Goal: Task Accomplishment & Management: Use online tool/utility

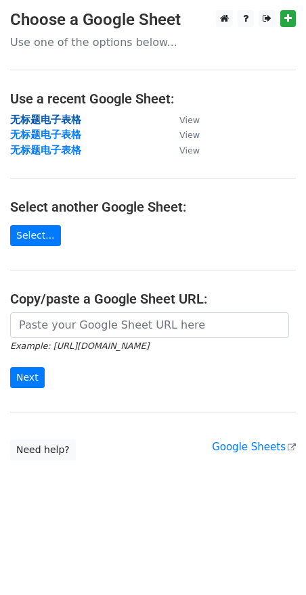
click at [76, 116] on strong "无标题电子表格" at bounding box center [45, 120] width 71 height 12
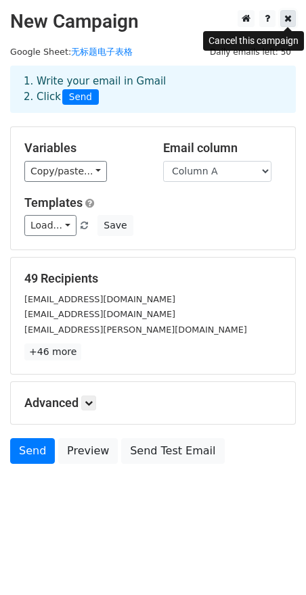
click at [284, 21] on icon at bounding box center [287, 18] width 7 height 9
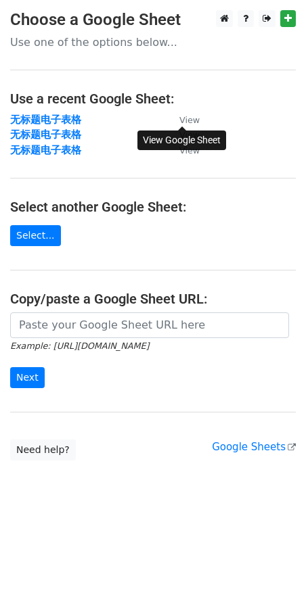
click at [185, 122] on small "View" at bounding box center [189, 120] width 20 height 10
click at [66, 116] on strong "无标题电子表格" at bounding box center [45, 120] width 71 height 12
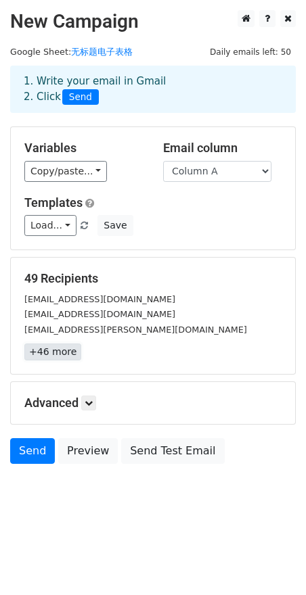
click at [61, 354] on link "+46 more" at bounding box center [52, 352] width 57 height 17
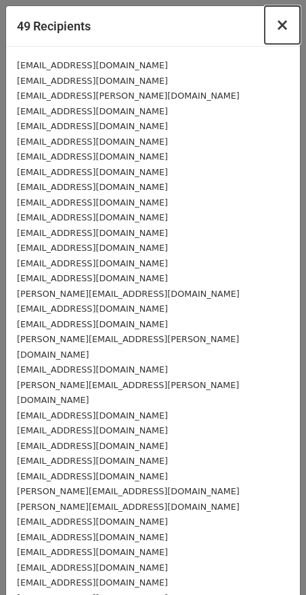
click at [275, 29] on span "×" at bounding box center [282, 25] width 14 height 19
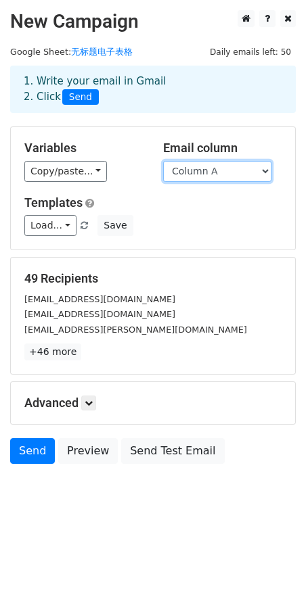
click at [199, 179] on select "Column A Column B Column C" at bounding box center [217, 171] width 108 height 21
click at [163, 161] on select "Column A Column B Column C" at bounding box center [217, 171] width 108 height 21
click at [206, 171] on select "Column A Column B Column C" at bounding box center [217, 171] width 108 height 21
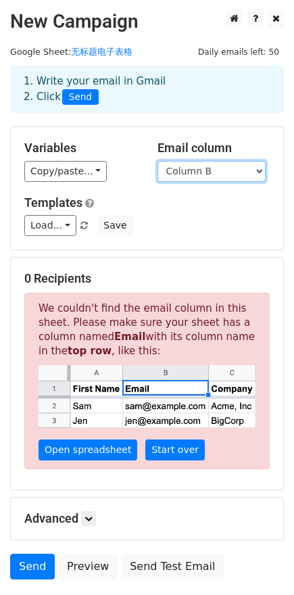
select select "Column A"
click at [158, 161] on select "Column A Column B Column C" at bounding box center [212, 171] width 108 height 21
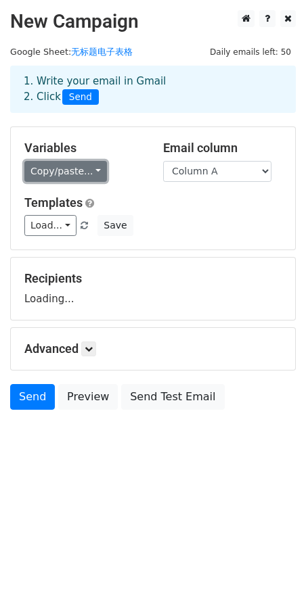
click at [73, 179] on link "Copy/paste..." at bounding box center [65, 171] width 83 height 21
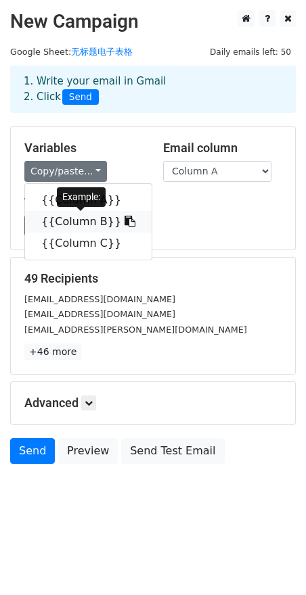
click at [84, 221] on link "{{Column B}}" at bounding box center [88, 222] width 126 height 22
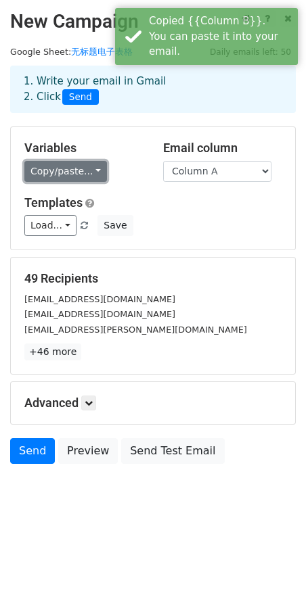
click at [70, 179] on link "Copy/paste..." at bounding box center [65, 171] width 83 height 21
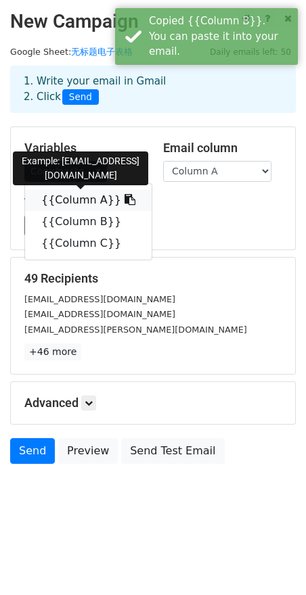
click at [68, 201] on link "{{Column A}}" at bounding box center [88, 200] width 126 height 22
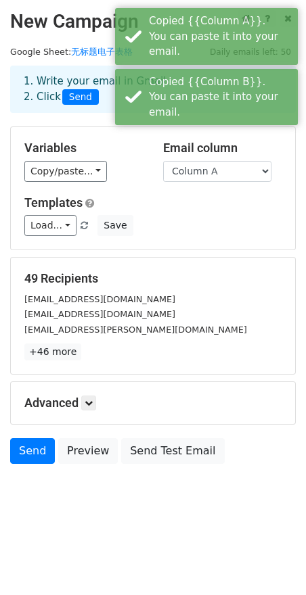
click at [189, 219] on div "Load... No templates saved Save" at bounding box center [152, 225] width 277 height 21
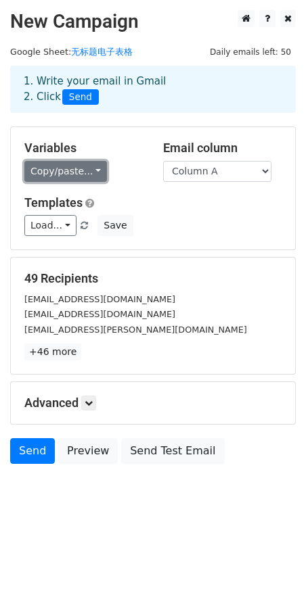
click at [80, 166] on link "Copy/paste..." at bounding box center [65, 171] width 83 height 21
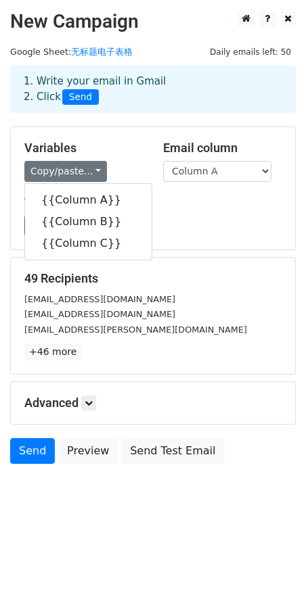
click at [202, 195] on div "Variables Copy/paste... {{Column A}} {{Column B}} {{Column C}} Email column Col…" at bounding box center [153, 188] width 284 height 122
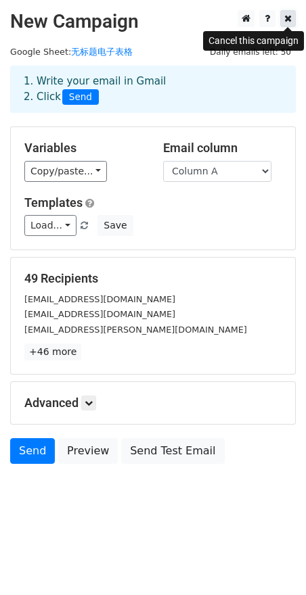
click at [293, 19] on link at bounding box center [288, 18] width 16 height 17
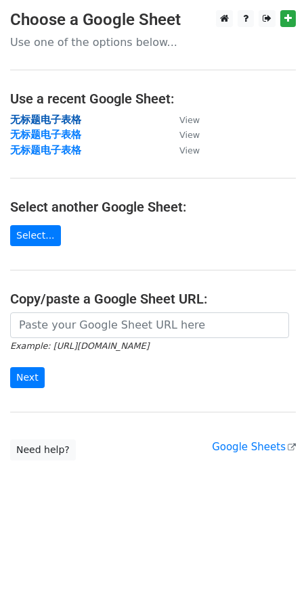
drag, startPoint x: 0, startPoint y: 0, endPoint x: 64, endPoint y: 118, distance: 134.3
click at [64, 118] on strong "无标题电子表格" at bounding box center [45, 120] width 71 height 12
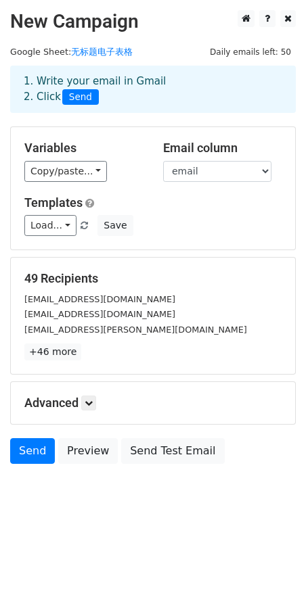
click at [182, 43] on main "New Campaign Daily emails left: 50 Google Sheet: 无标题电子表格 1. Write your email in…" at bounding box center [153, 240] width 306 height 461
click at [195, 172] on select "email name" at bounding box center [217, 171] width 108 height 21
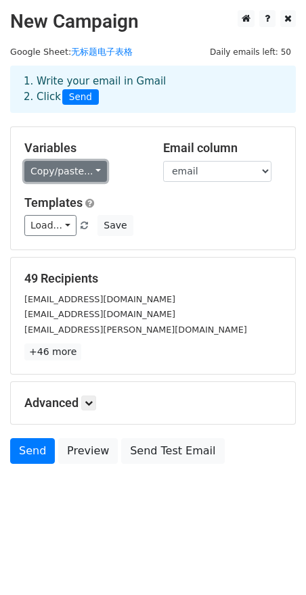
click at [76, 167] on link "Copy/paste..." at bounding box center [65, 171] width 83 height 21
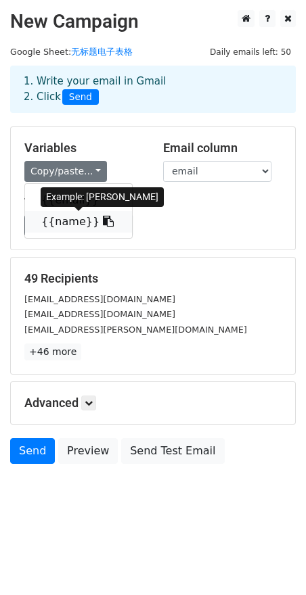
click at [76, 223] on link "{{name}}" at bounding box center [78, 222] width 107 height 22
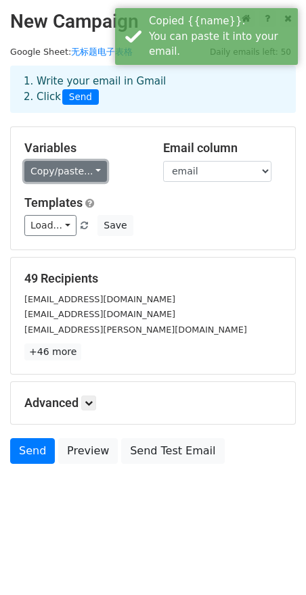
click at [85, 170] on link "Copy/paste..." at bounding box center [65, 171] width 83 height 21
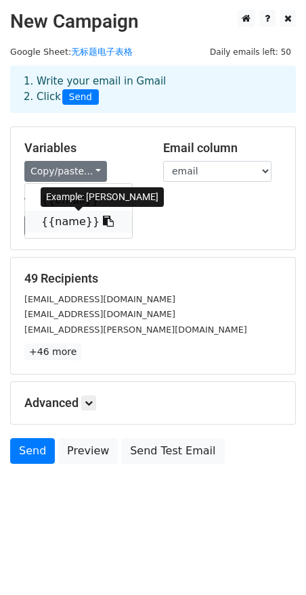
click at [103, 227] on icon at bounding box center [108, 221] width 11 height 11
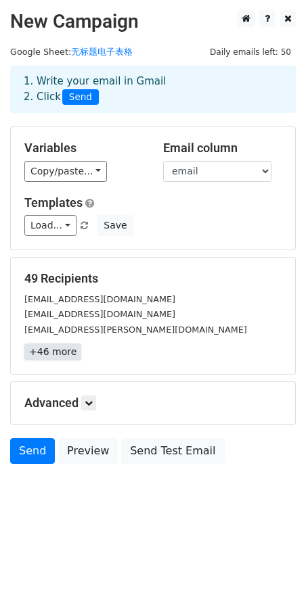
click at [67, 354] on link "+46 more" at bounding box center [52, 352] width 57 height 17
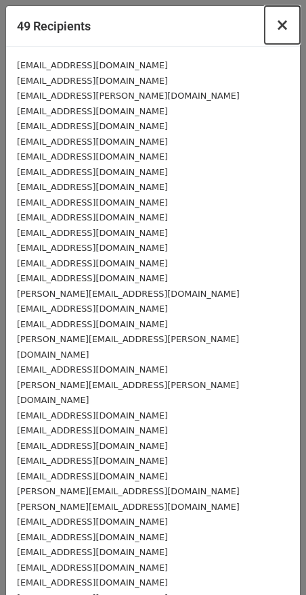
click at [264, 27] on button "×" at bounding box center [281, 25] width 35 height 38
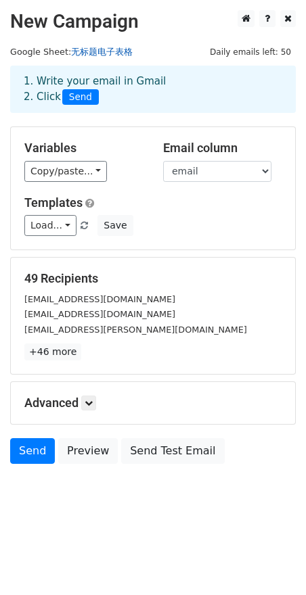
click at [96, 51] on link "无标题电子表格" at bounding box center [102, 52] width 62 height 10
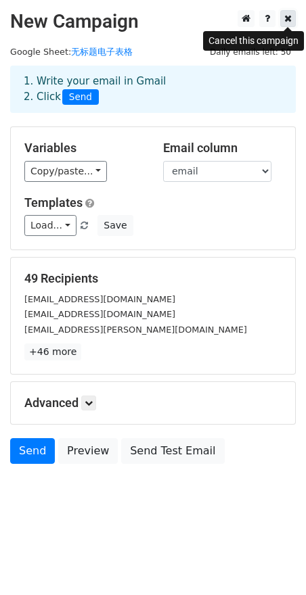
click at [285, 19] on icon at bounding box center [287, 18] width 7 height 9
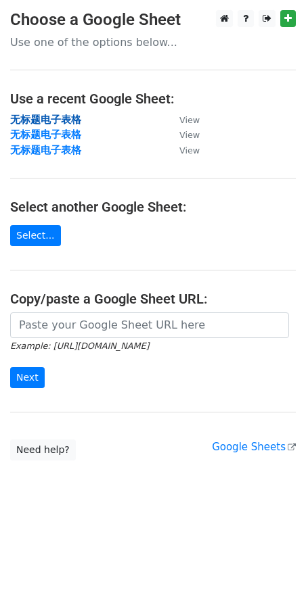
click at [61, 114] on strong "无标题电子表格" at bounding box center [45, 120] width 71 height 12
